Goal: Task Accomplishment & Management: Complete application form

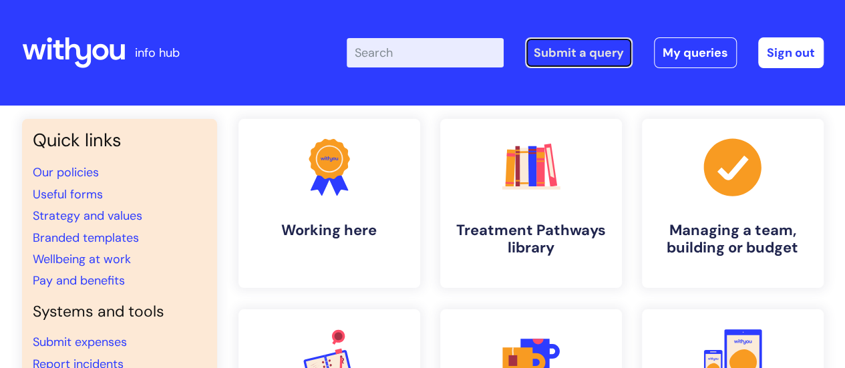
click at [580, 53] on link "Submit a query" at bounding box center [579, 52] width 108 height 31
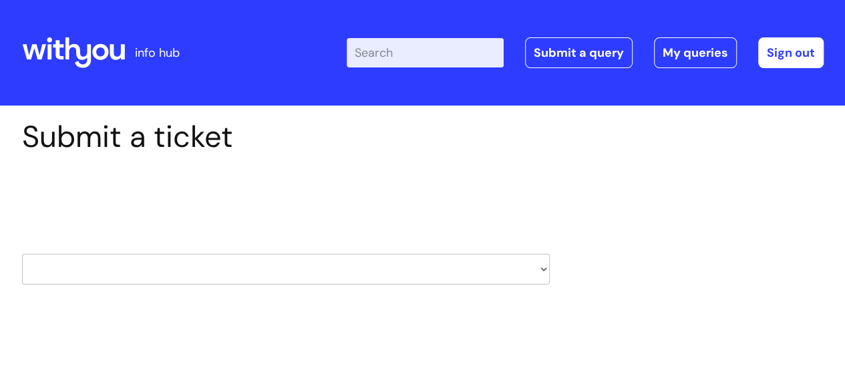
click at [226, 256] on select "HR / People IT and Support Clinical Drug Alerts Finance Accounts Data Support T…" at bounding box center [286, 269] width 528 height 31
select select "payroll"
click at [22, 254] on select "HR / People IT and Support Clinical Drug Alerts Finance Accounts Data Support T…" at bounding box center [286, 269] width 528 height 31
click at [377, 304] on div "Select issue type HR / People IT and Support Clinical Drug Alerts Finance Accou…" at bounding box center [286, 235] width 528 height 139
select select "80004286527"
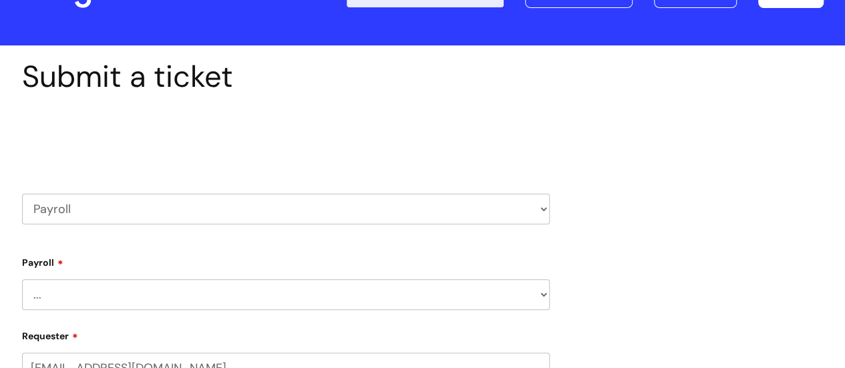
scroll to position [134, 0]
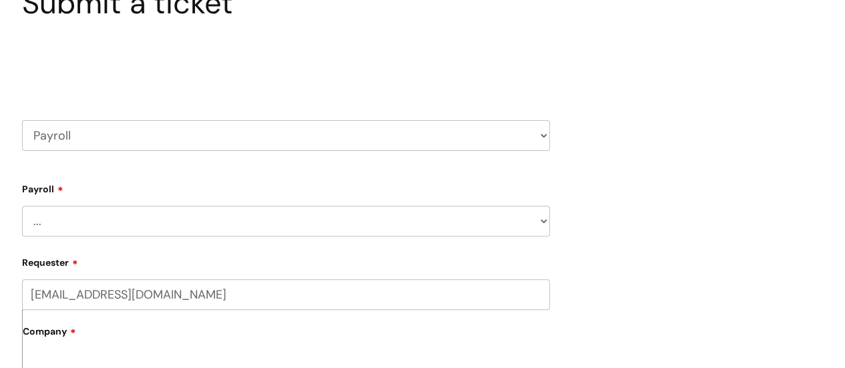
click at [241, 228] on select "... New Hires bank details/starter checklist forms Payroll queries Receiving in…" at bounding box center [286, 221] width 528 height 31
select select "New Hires bank details/starter checklist forms"
click at [22, 206] on select "... New Hires bank details/starter checklist forms Payroll queries Receiving in…" at bounding box center [286, 221] width 528 height 31
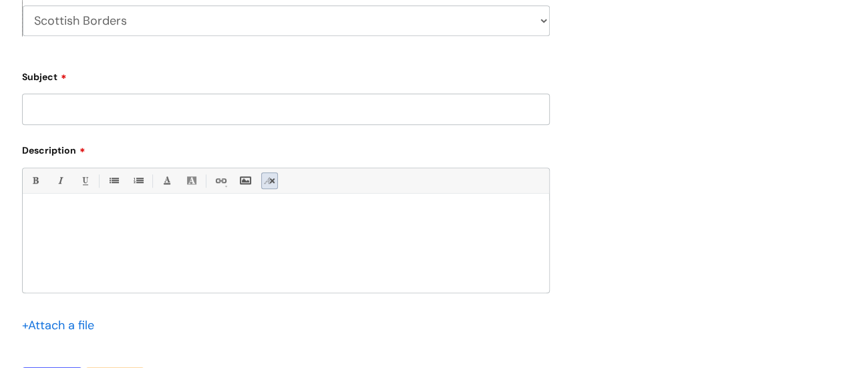
scroll to position [535, 0]
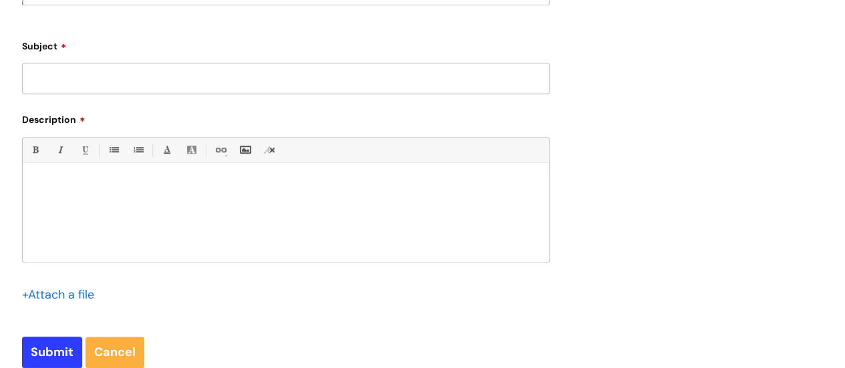
click at [271, 84] on input "Subject" at bounding box center [286, 78] width 528 height 31
type input "New starter bank details form"
click at [54, 297] on input "file" at bounding box center [55, 293] width 67 height 17
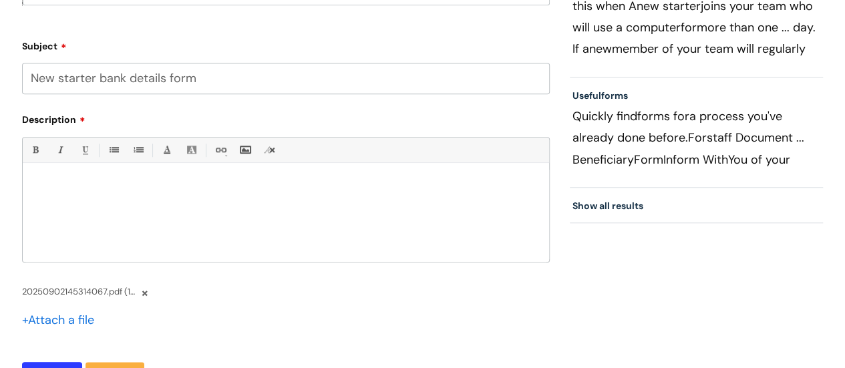
click at [172, 201] on div at bounding box center [286, 216] width 527 height 92
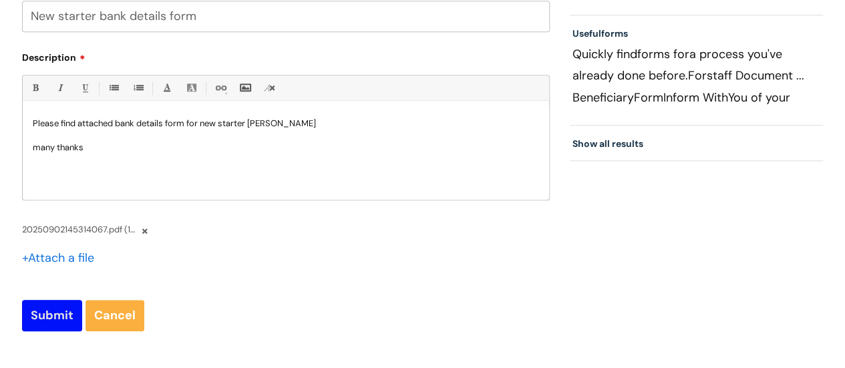
scroll to position [668, 0]
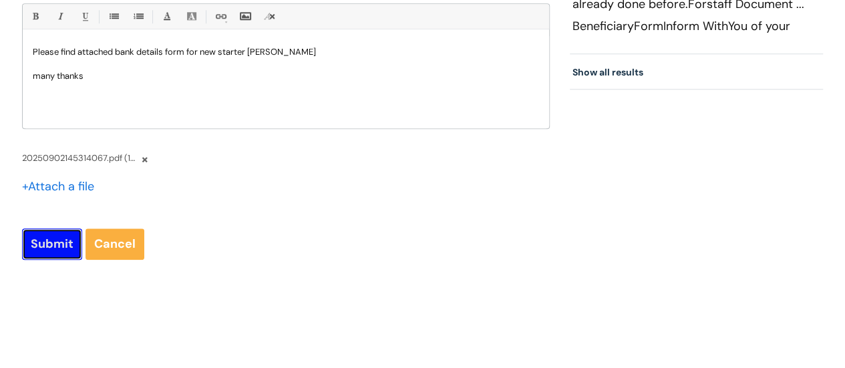
click at [56, 245] on input "Submit" at bounding box center [52, 244] width 60 height 31
type input "Please Wait..."
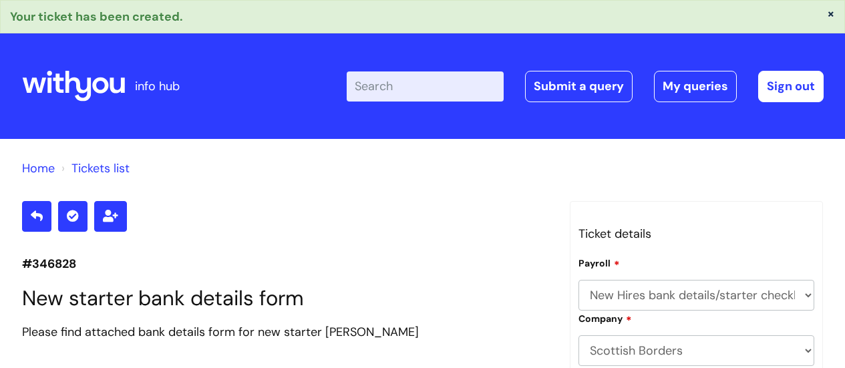
select select "New Hires bank details/starter checklist forms"
